Goal: Task Accomplishment & Management: Manage account settings

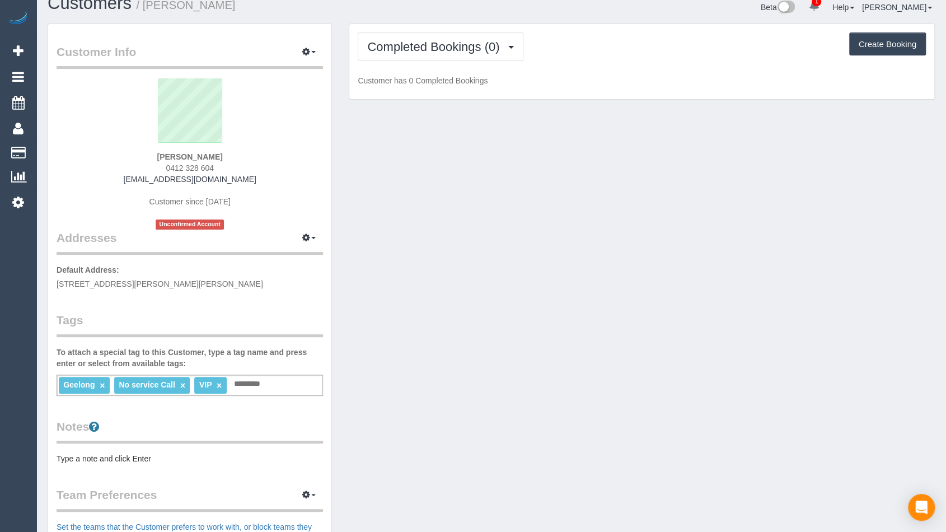
scroll to position [23, 0]
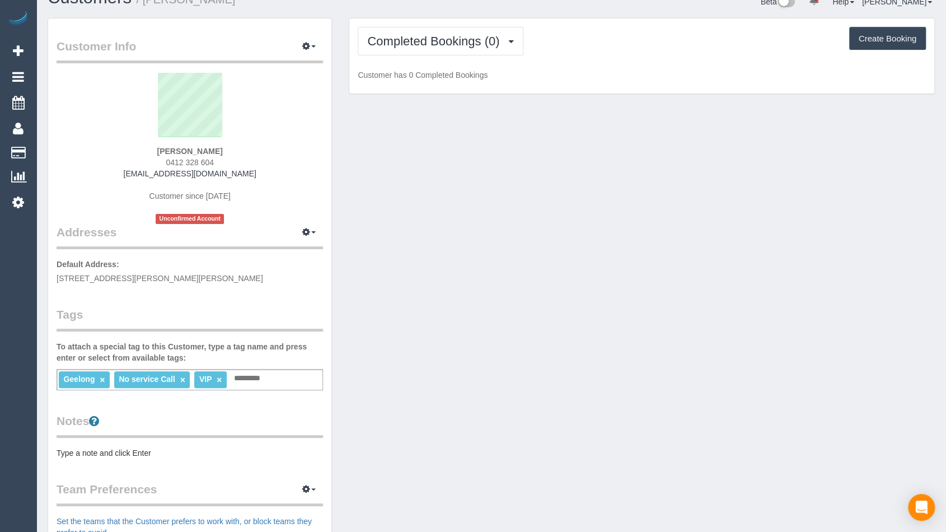
click at [238, 187] on div "Alex Kuhn 0412 328 604 alexkuhn1080@gmail.com Customer since 2025 Unconfirmed A…" at bounding box center [190, 148] width 266 height 151
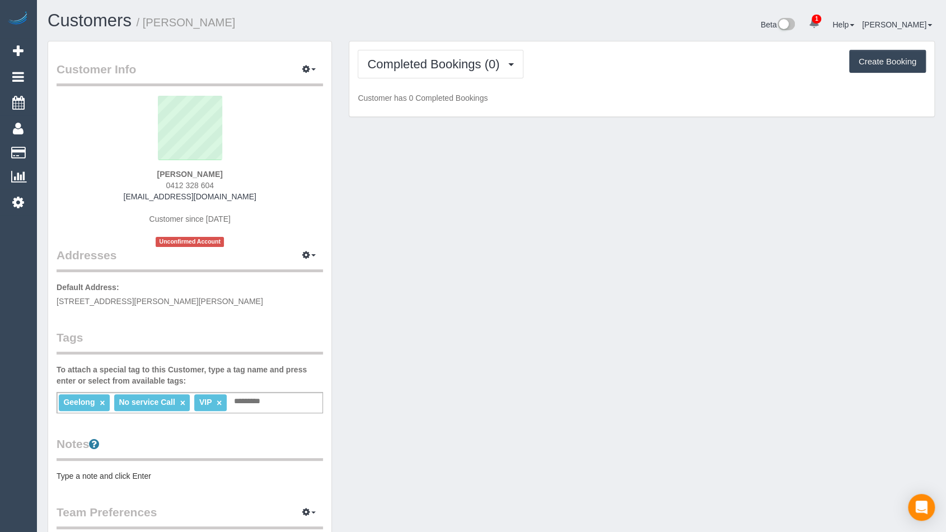
scroll to position [2, 0]
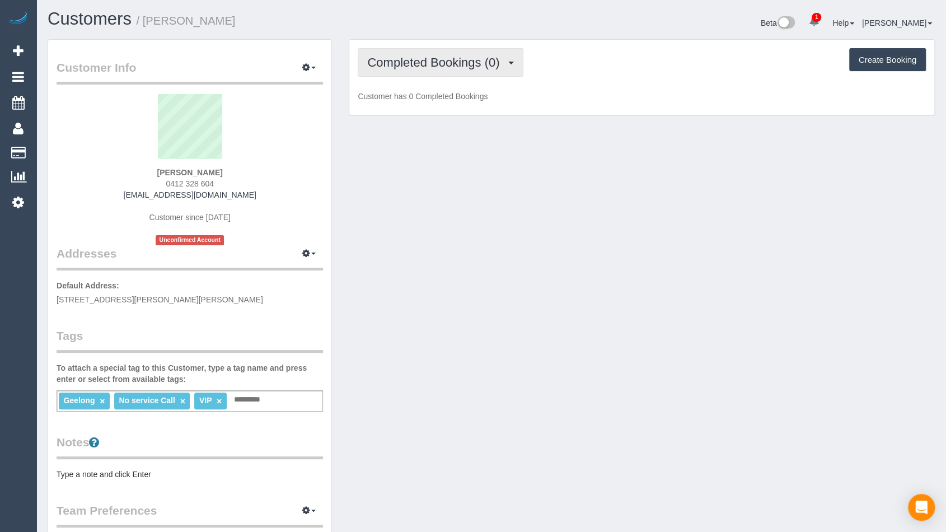
click at [520, 50] on button "Completed Bookings (0)" at bounding box center [441, 62] width 166 height 29
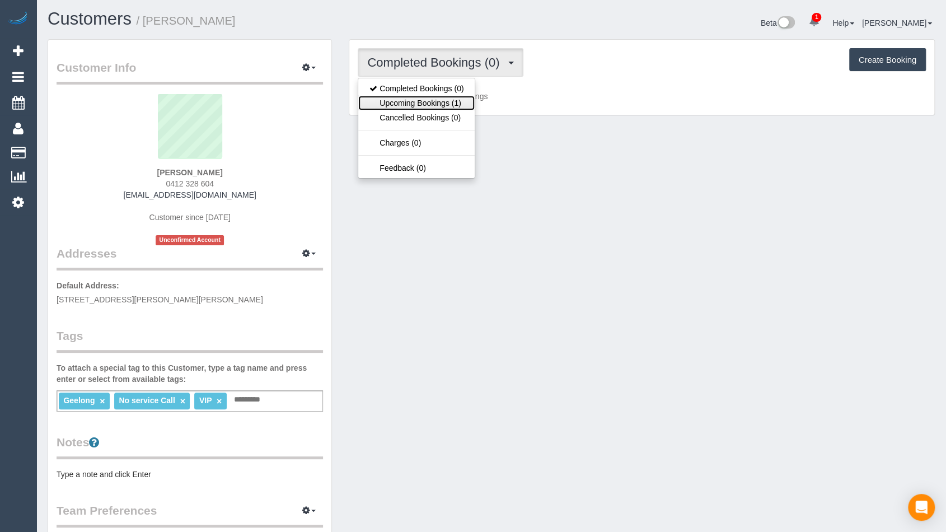
click at [412, 102] on link "Upcoming Bookings (1)" at bounding box center [416, 103] width 116 height 15
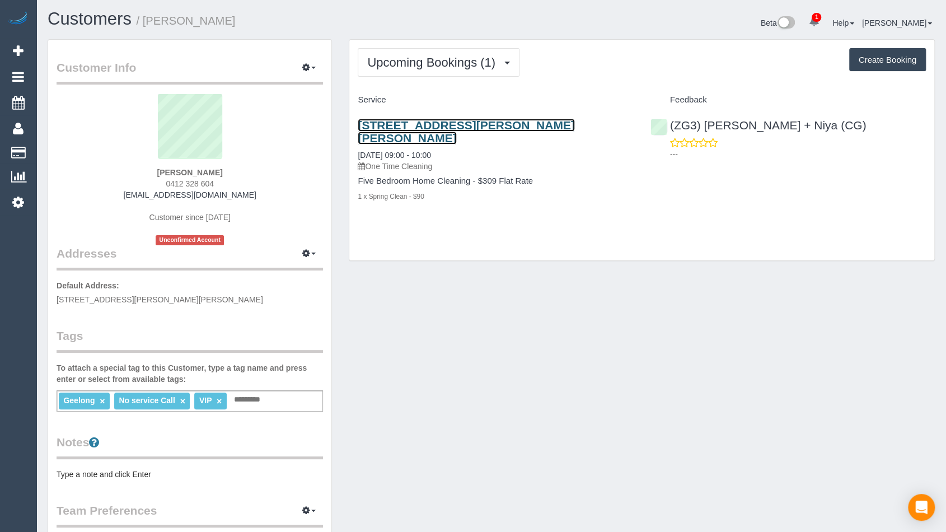
click at [486, 126] on link "61 Buchanan Boulevard, Armstrong Creek, VIC 3217" at bounding box center [466, 132] width 217 height 26
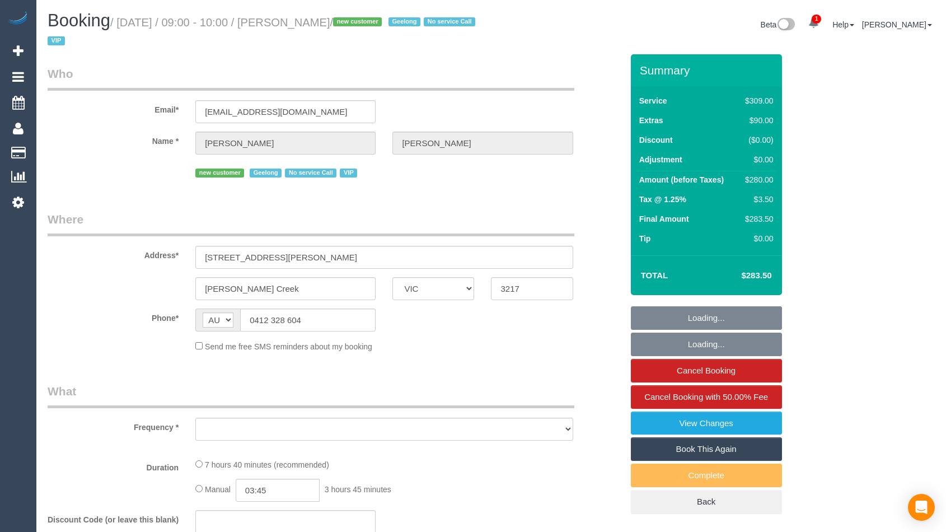
select select "VIC"
select select "string:stripe-pm_1RxFRV2GScqysDRVaO3HbnxL"
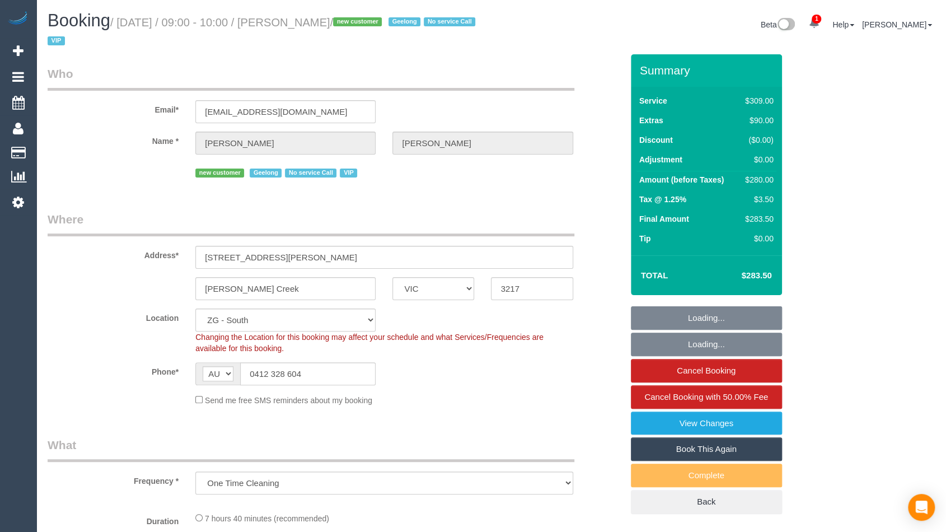
select select "object:943"
select select "number:28"
select select "number:14"
select select "number:19"
select select "number:25"
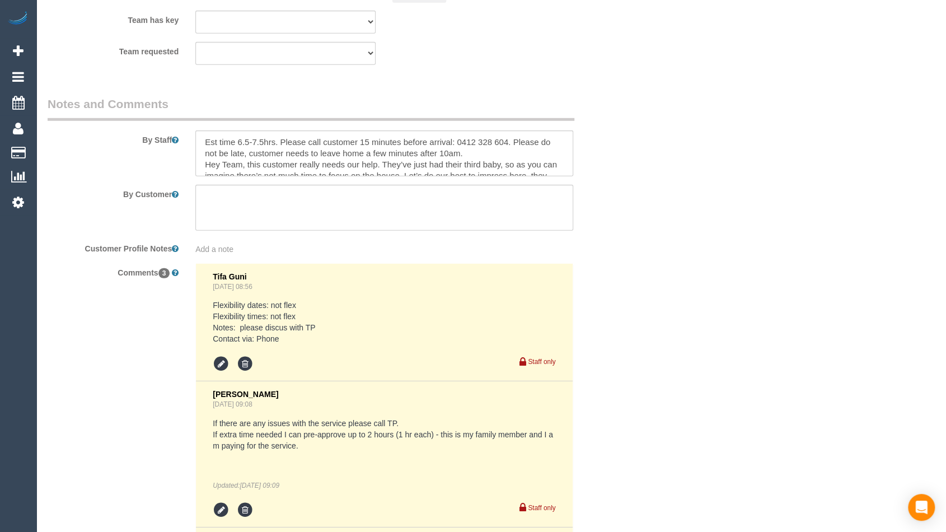
scroll to position [1840, 0]
